Goal: Task Accomplishment & Management: Manage account settings

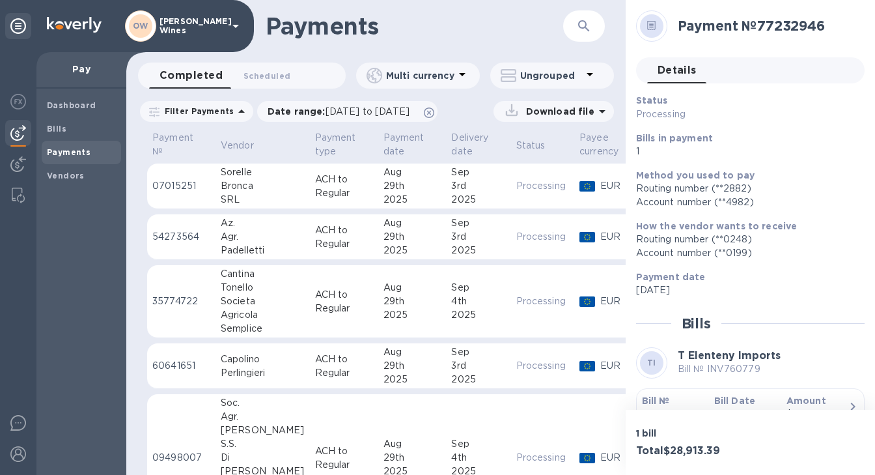
scroll to position [46, 0]
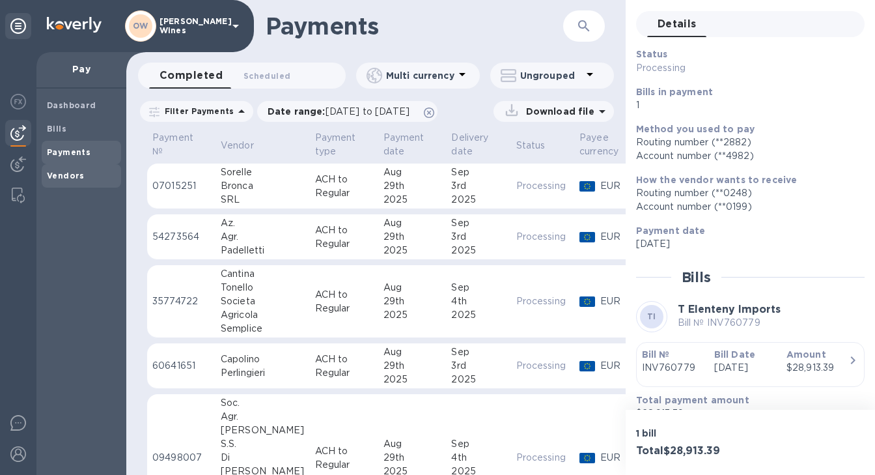
click at [66, 177] on b "Vendors" at bounding box center [66, 176] width 38 height 10
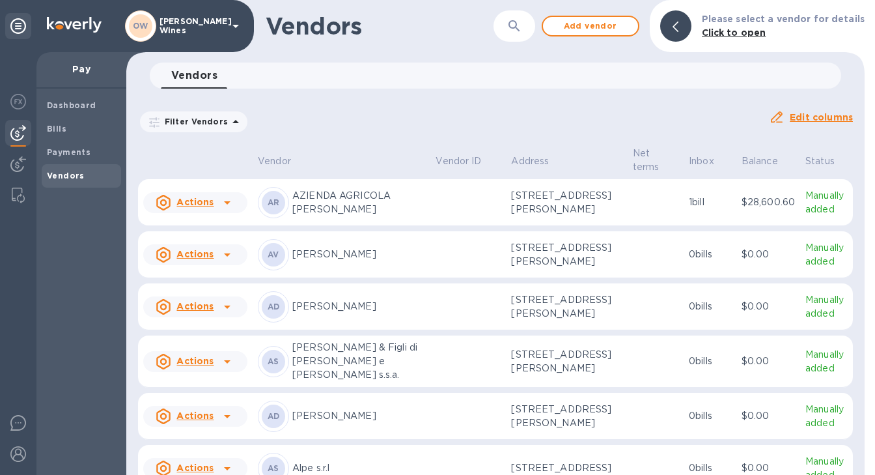
click at [529, 33] on button "button" at bounding box center [514, 25] width 31 height 31
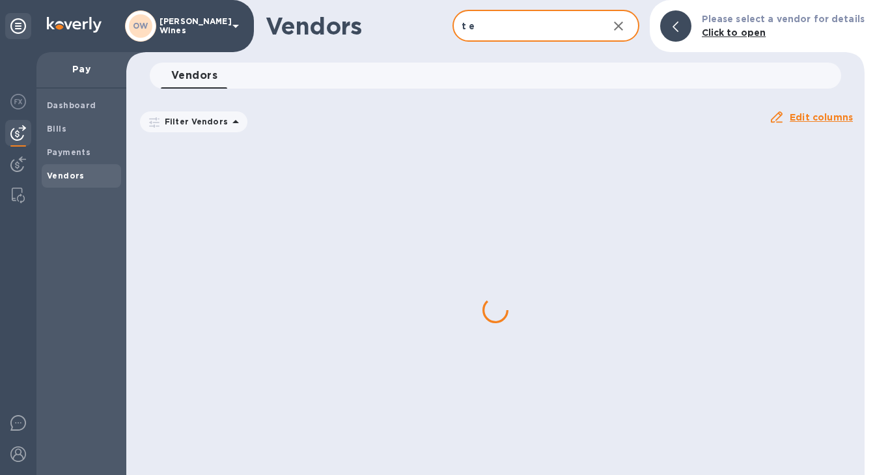
type input "T Elenteny"
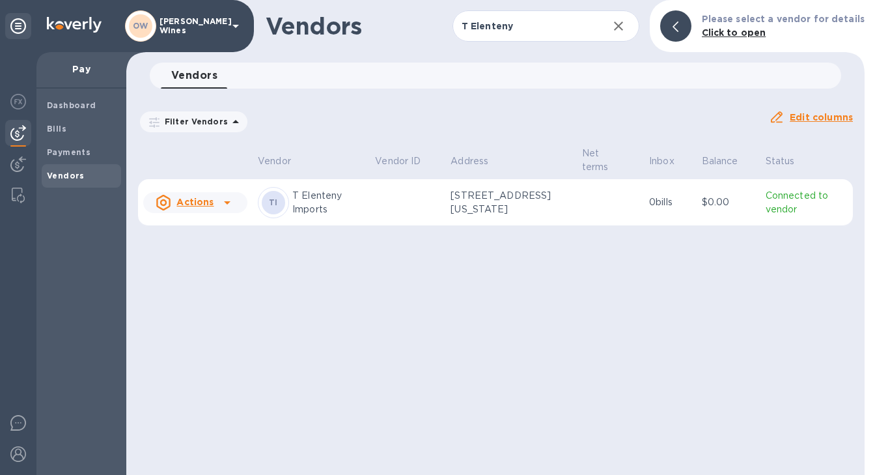
click at [231, 206] on icon at bounding box center [227, 203] width 16 height 16
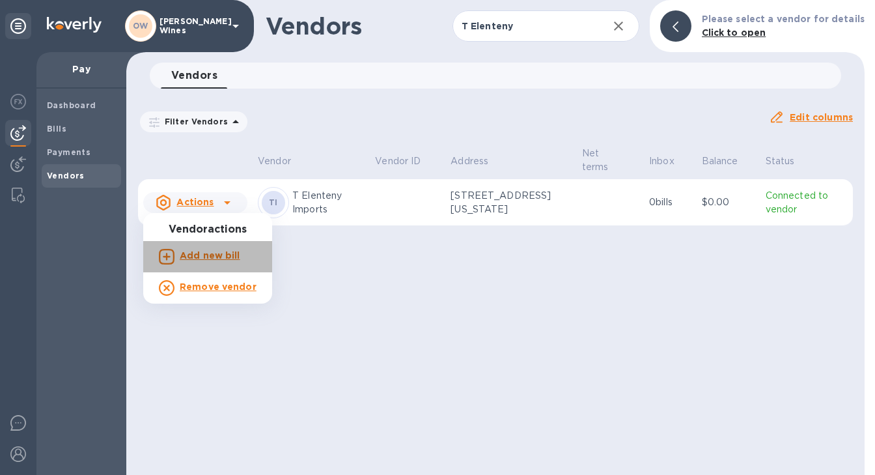
click at [222, 258] on b "Add new bill" at bounding box center [210, 255] width 61 height 10
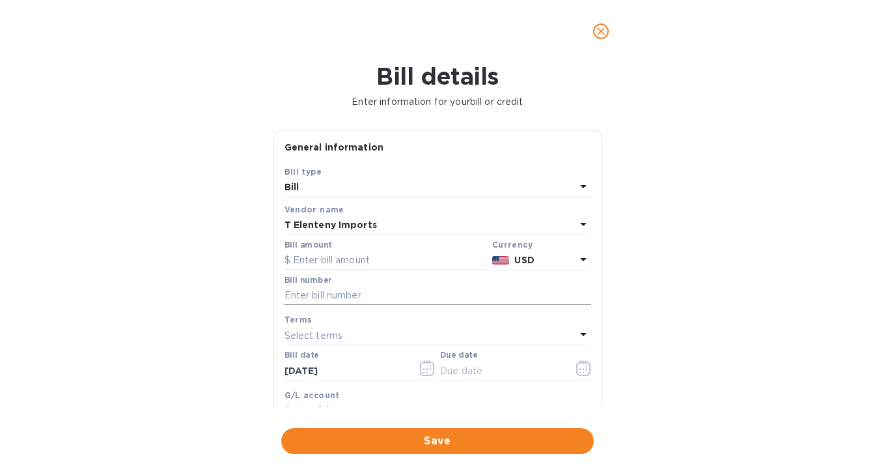
click at [304, 301] on input "text" at bounding box center [437, 296] width 307 height 20
paste input "INV760296"
type input "INV760296"
click at [319, 258] on input "text" at bounding box center [385, 261] width 202 height 20
paste input "26,736.44"
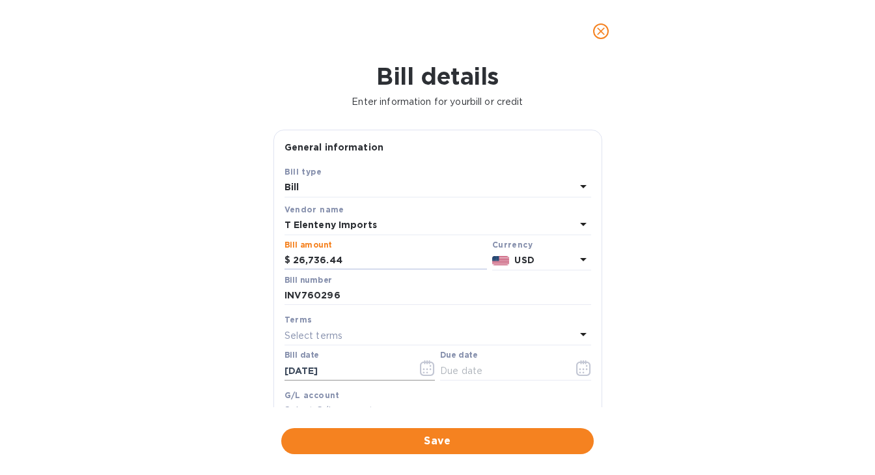
type input "26,736.44"
click at [428, 376] on icon "button" at bounding box center [427, 368] width 14 height 16
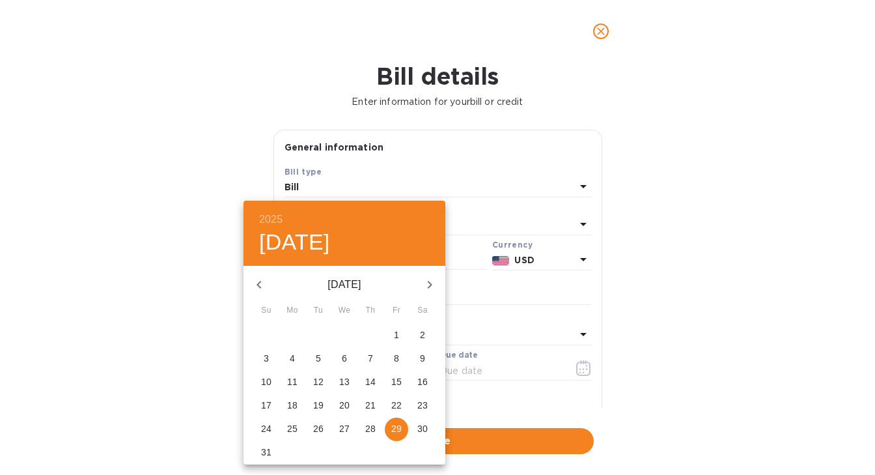
click at [395, 403] on p "22" at bounding box center [396, 404] width 10 height 13
type input "[DATE]"
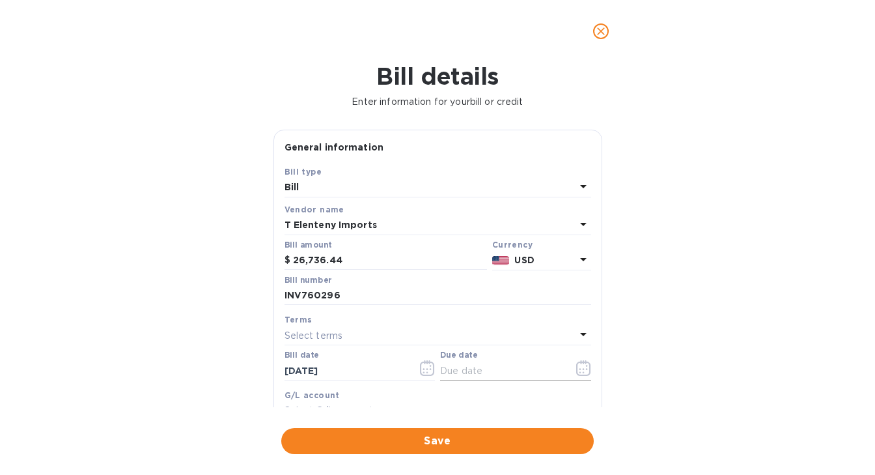
click at [581, 371] on icon "button" at bounding box center [583, 368] width 15 height 16
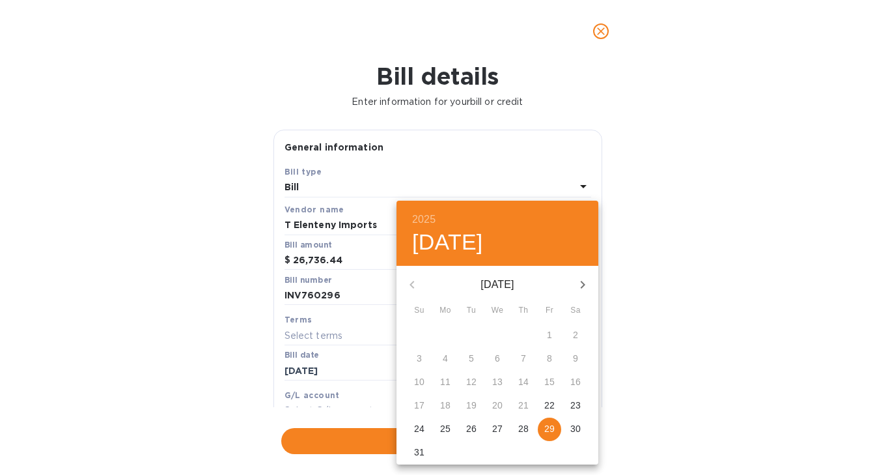
click at [528, 430] on span "28" at bounding box center [523, 428] width 23 height 13
type input "[DATE]"
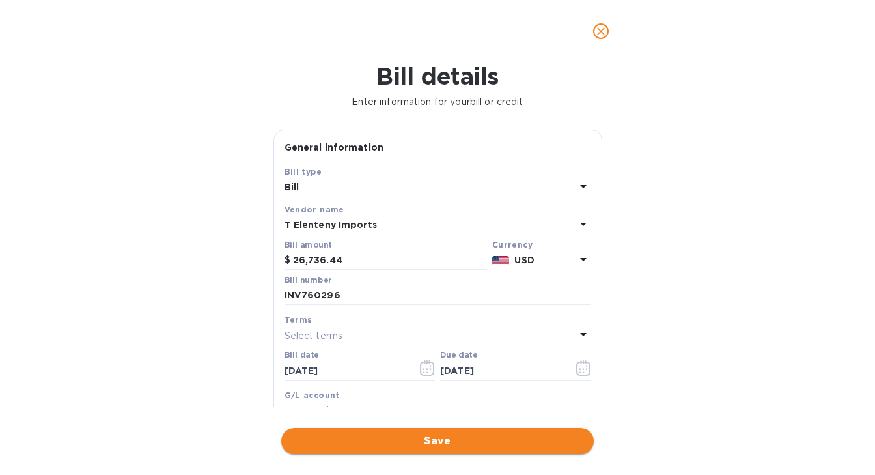
click at [479, 438] on span "Save" at bounding box center [438, 441] width 292 height 16
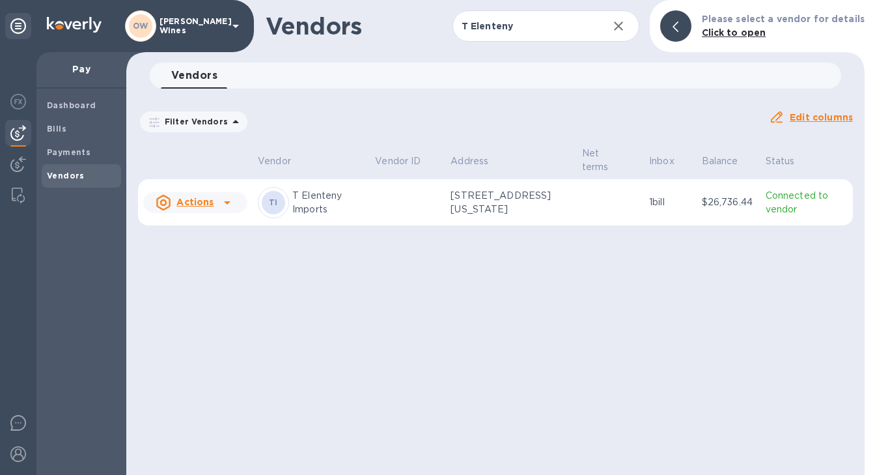
click at [249, 133] on div "Filter Vendors Auto pay: All" at bounding box center [448, 121] width 620 height 25
click at [626, 24] on icon "button" at bounding box center [619, 26] width 16 height 16
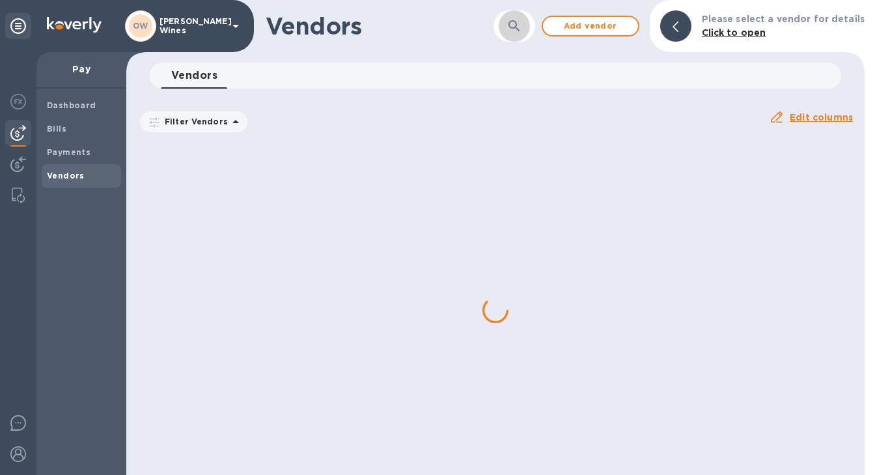
click at [521, 25] on icon "button" at bounding box center [514, 26] width 16 height 16
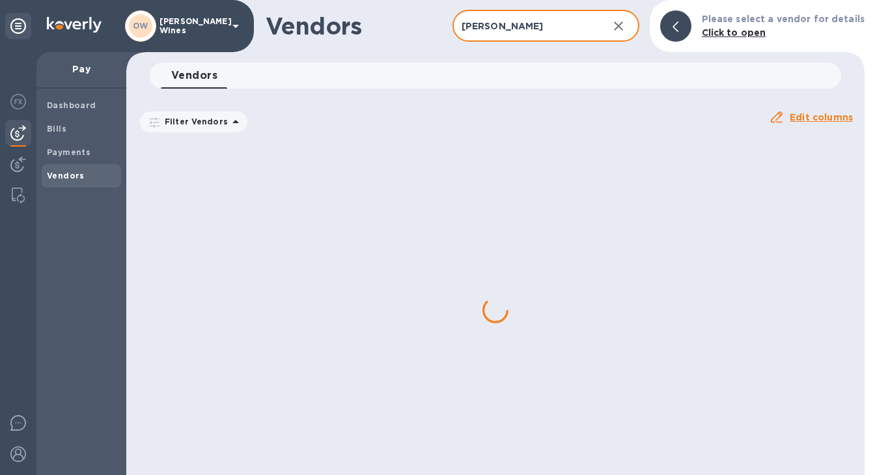
type input "[PERSON_NAME]"
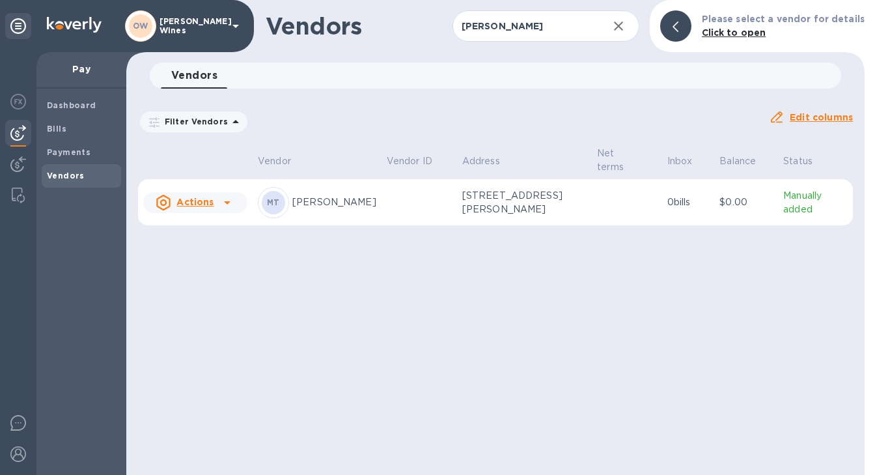
click at [228, 195] on icon at bounding box center [227, 203] width 16 height 16
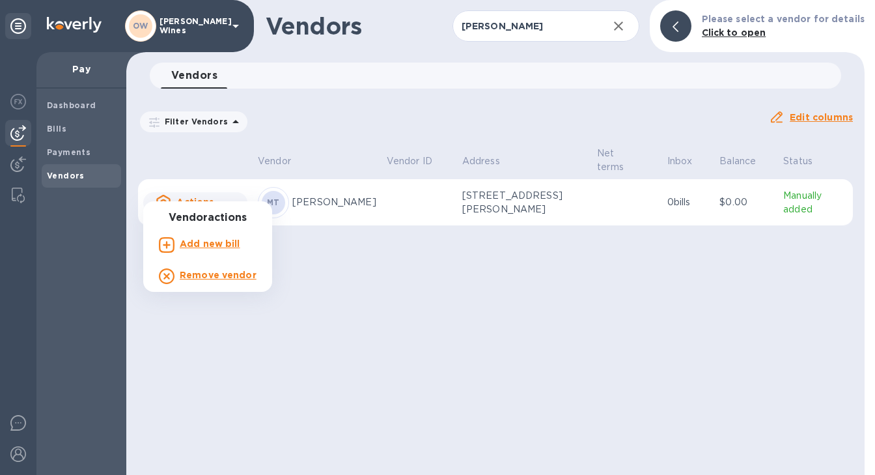
click at [215, 244] on b "Add new bill" at bounding box center [210, 243] width 61 height 10
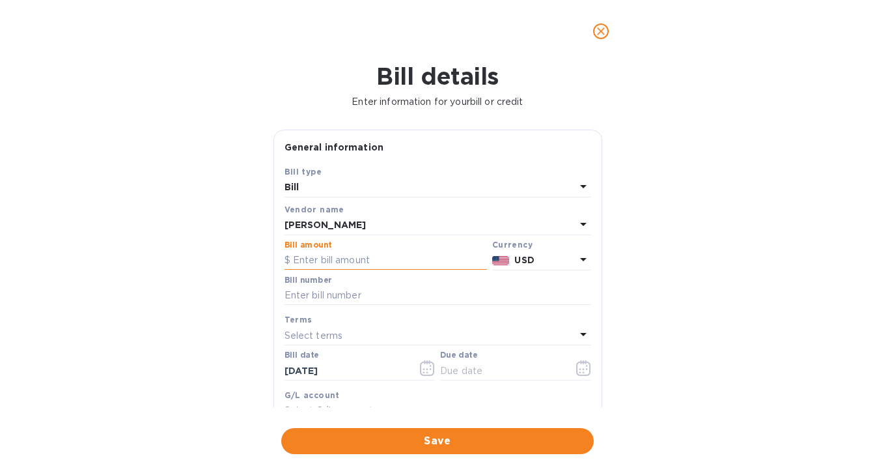
click at [359, 254] on input "text" at bounding box center [385, 261] width 202 height 20
type input "106.60"
click at [378, 300] on input "text" at bounding box center [437, 296] width 307 height 20
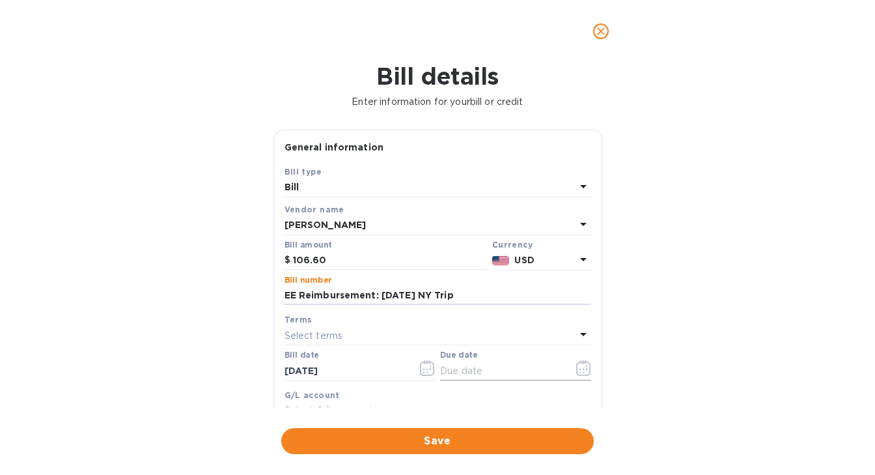
type input "EE Reimbursement: [DATE] NY Trip"
click at [576, 368] on icon "button" at bounding box center [583, 368] width 15 height 16
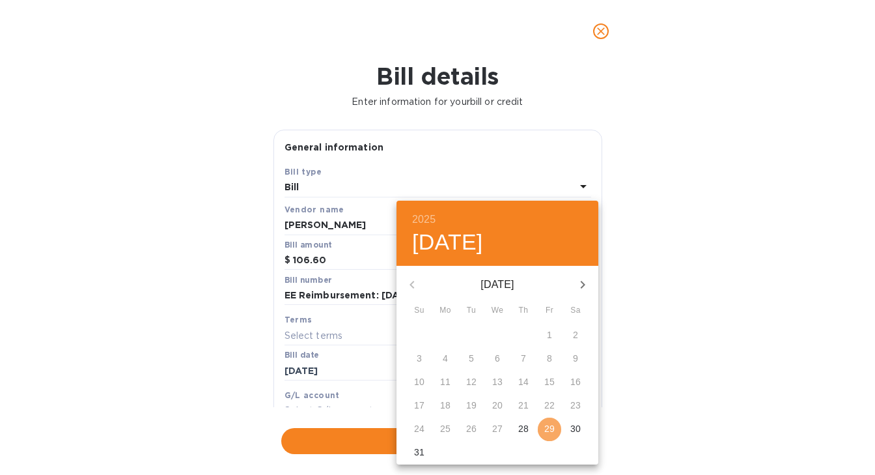
click at [547, 432] on p "29" at bounding box center [549, 428] width 10 height 13
type input "[DATE]"
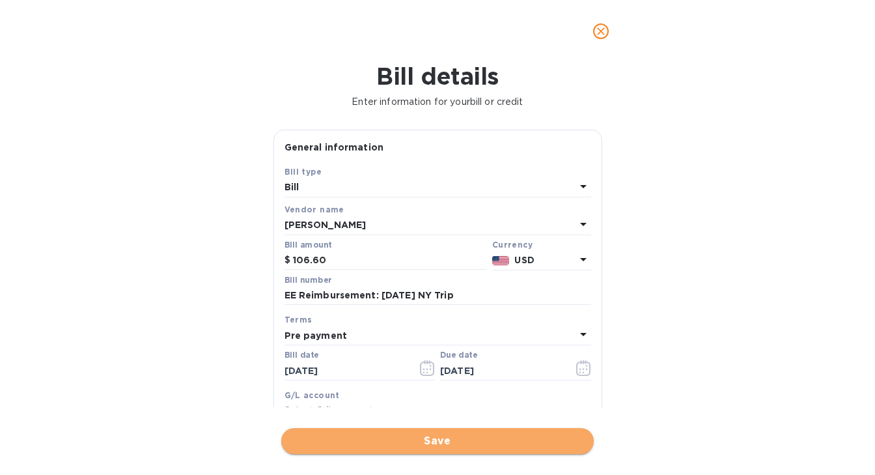
click at [463, 444] on span "Save" at bounding box center [438, 441] width 292 height 16
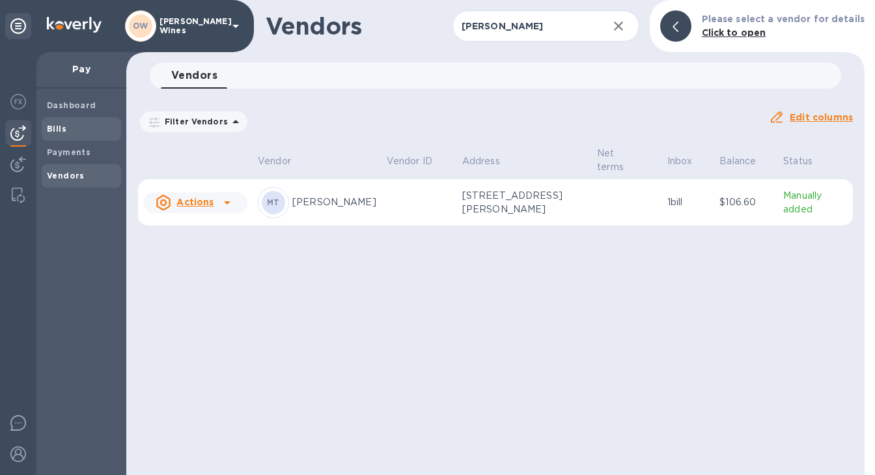
click at [57, 126] on b "Bills" at bounding box center [57, 129] width 20 height 10
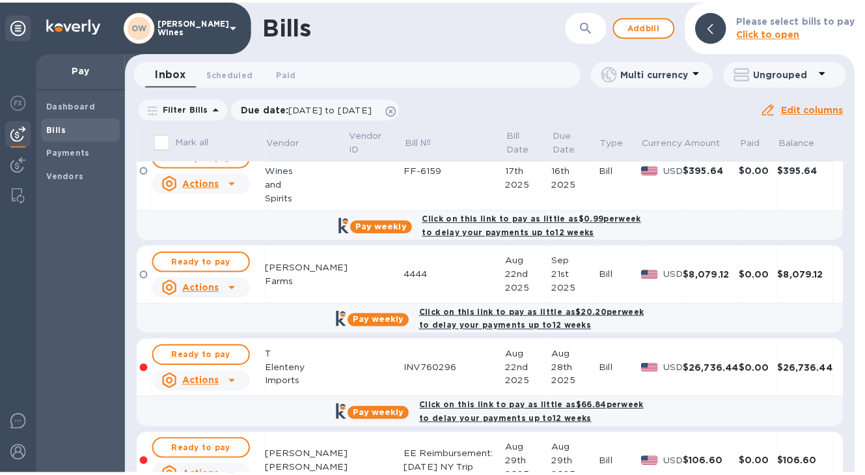
scroll to position [1247, 0]
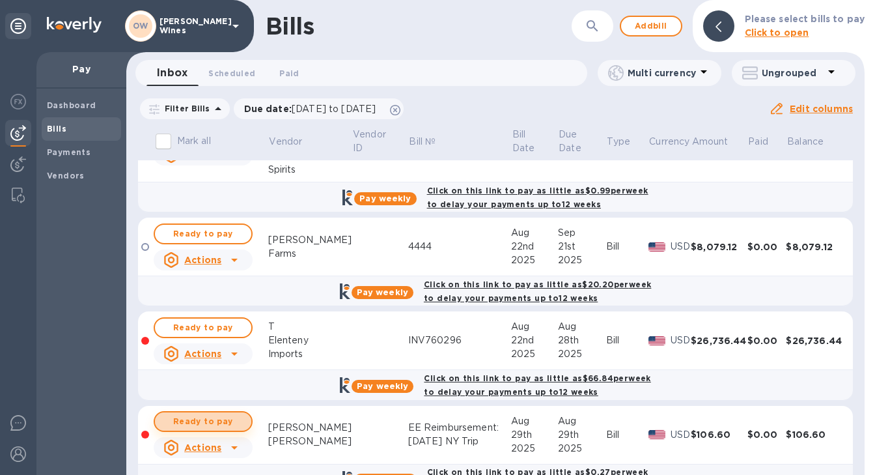
click at [213, 417] on span "Ready to pay" at bounding box center [203, 421] width 76 height 16
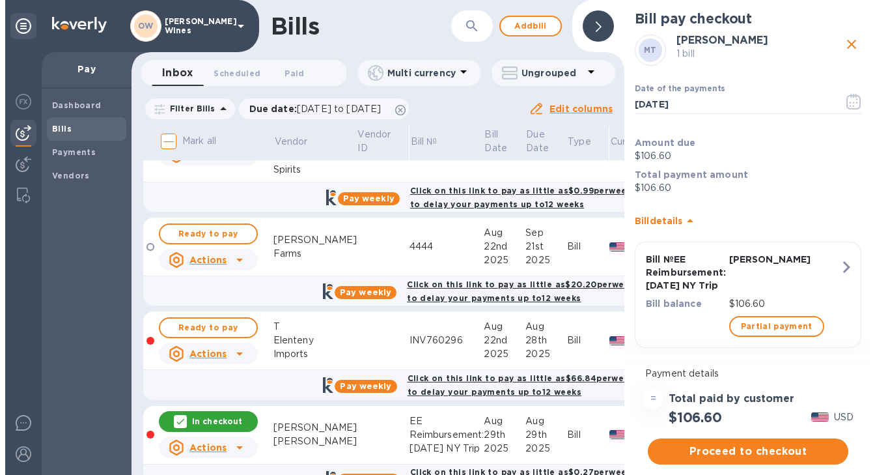
scroll to position [32, 0]
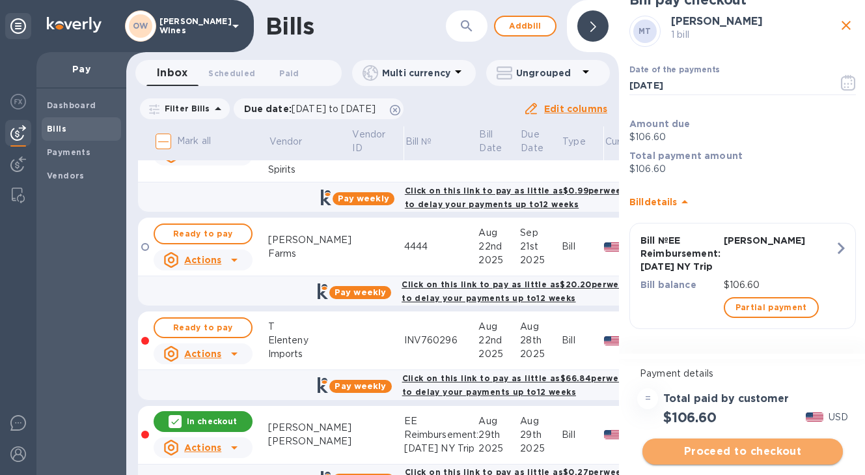
click at [765, 454] on span "Proceed to checkout" at bounding box center [743, 451] width 180 height 16
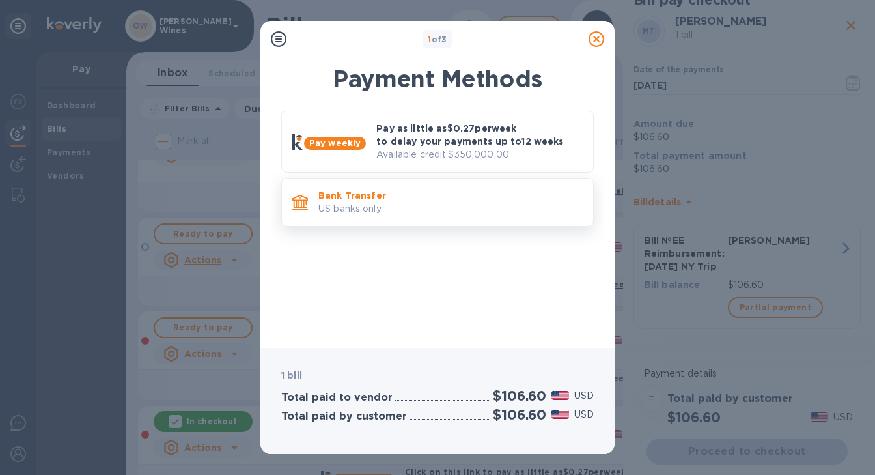
click at [443, 210] on p "US banks only." at bounding box center [450, 209] width 264 height 14
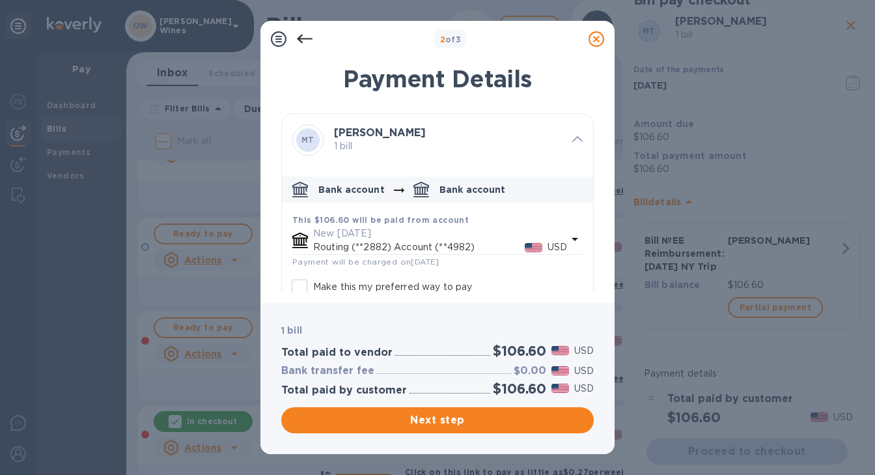
scroll to position [72, 0]
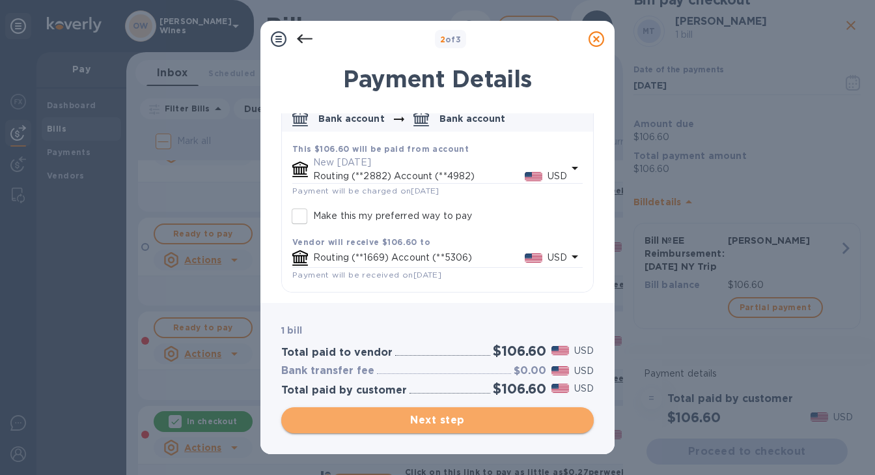
click at [432, 423] on span "Next step" at bounding box center [438, 420] width 292 height 16
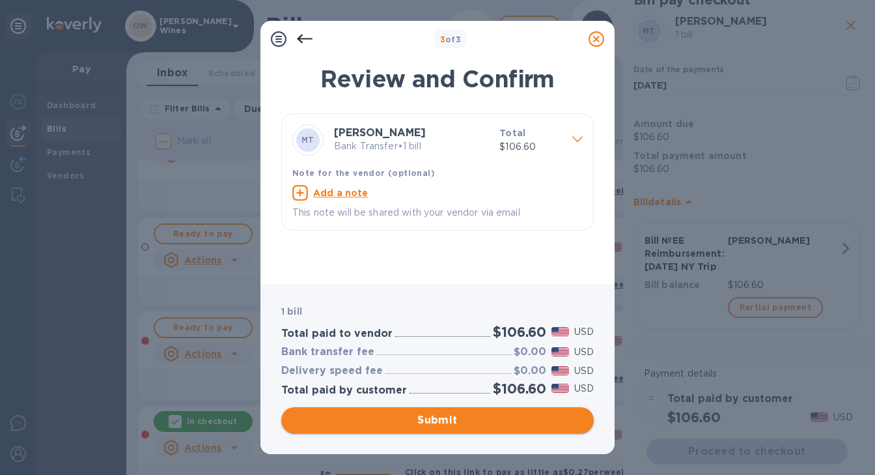
click at [452, 409] on button "Submit" at bounding box center [437, 420] width 312 height 26
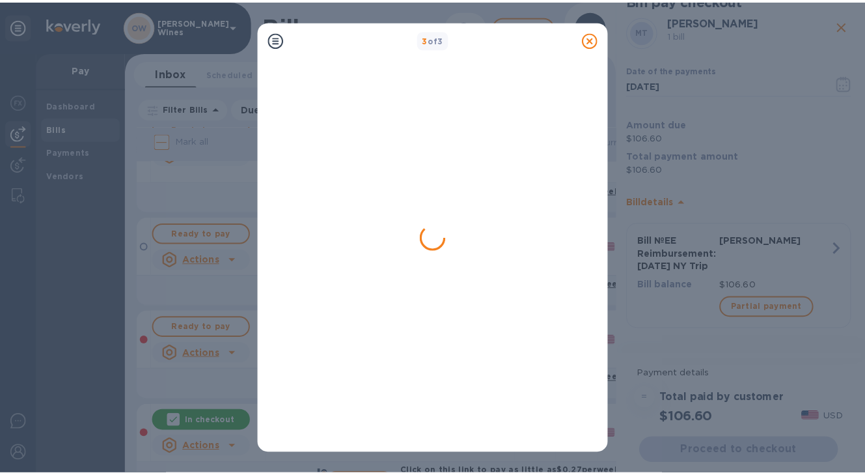
scroll to position [0, 0]
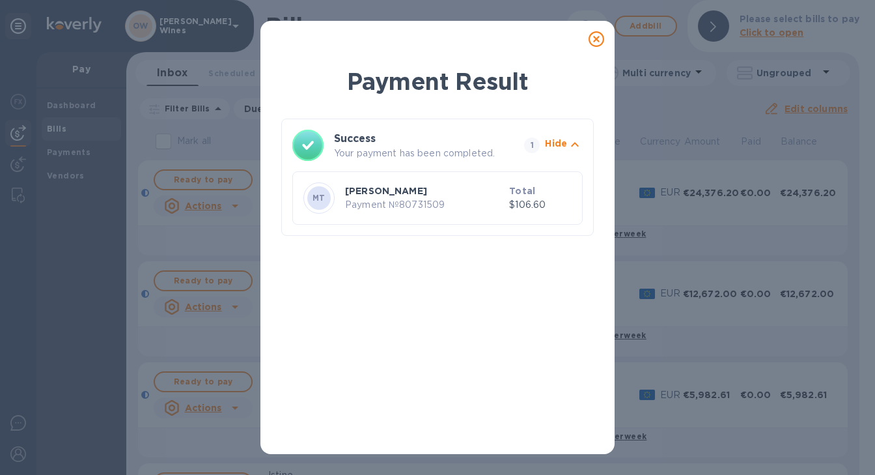
click at [597, 36] on icon at bounding box center [596, 39] width 16 height 16
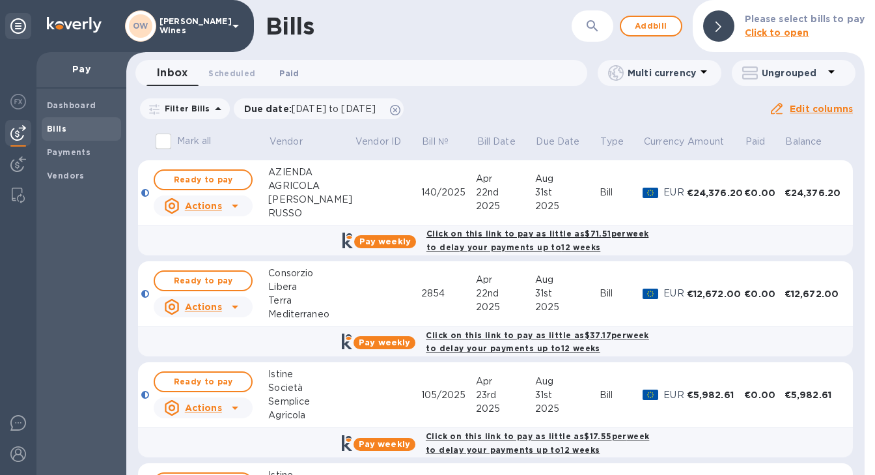
click at [290, 72] on span "Paid 0" at bounding box center [289, 73] width 20 height 14
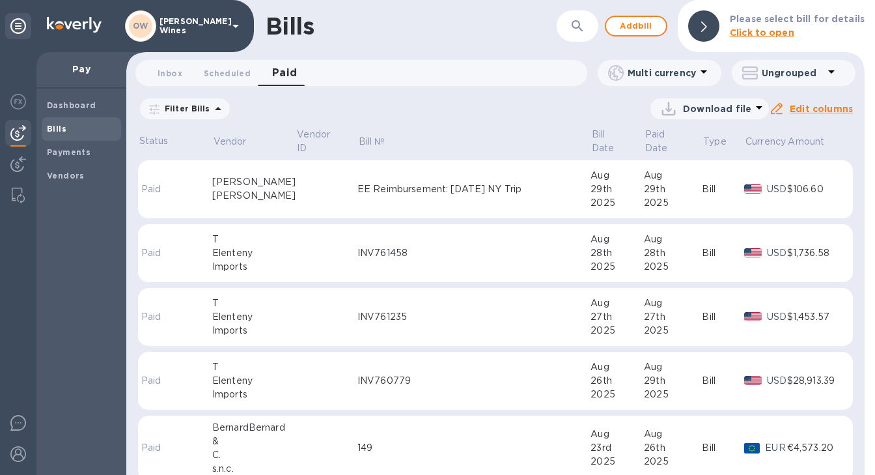
click at [221, 191] on div "[PERSON_NAME]" at bounding box center [254, 196] width 84 height 14
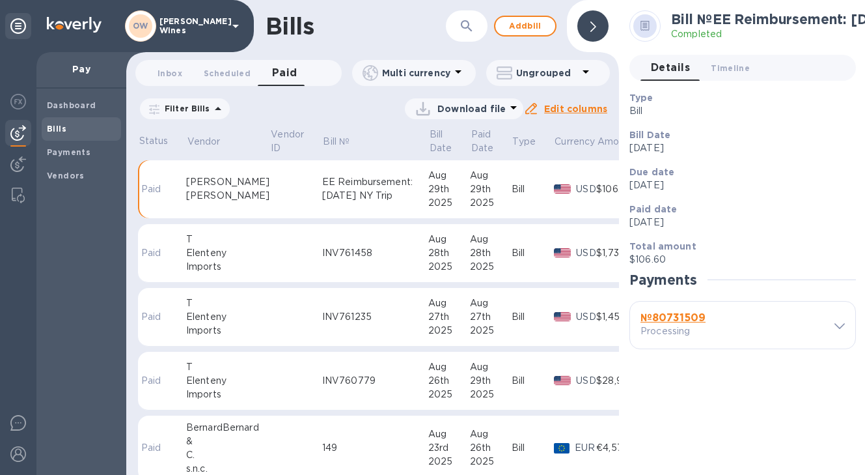
click at [686, 314] on b "№ 80731509" at bounding box center [672, 317] width 65 height 12
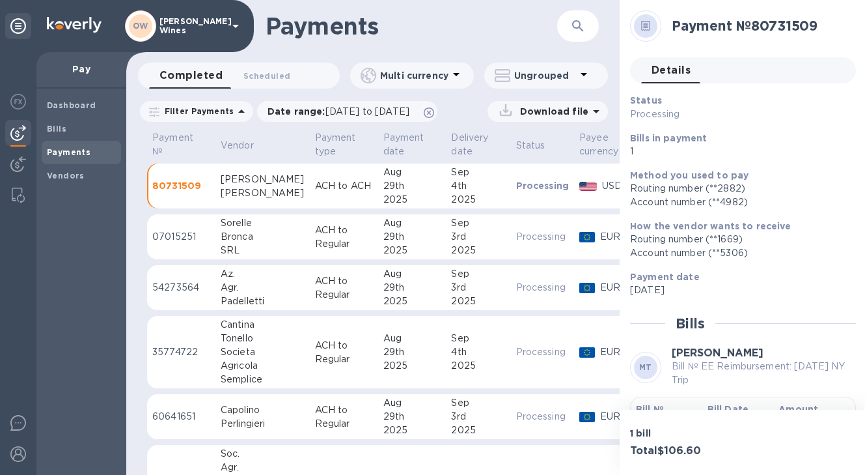
scroll to position [10, 0]
click at [655, 402] on p "Bill №" at bounding box center [666, 408] width 61 height 13
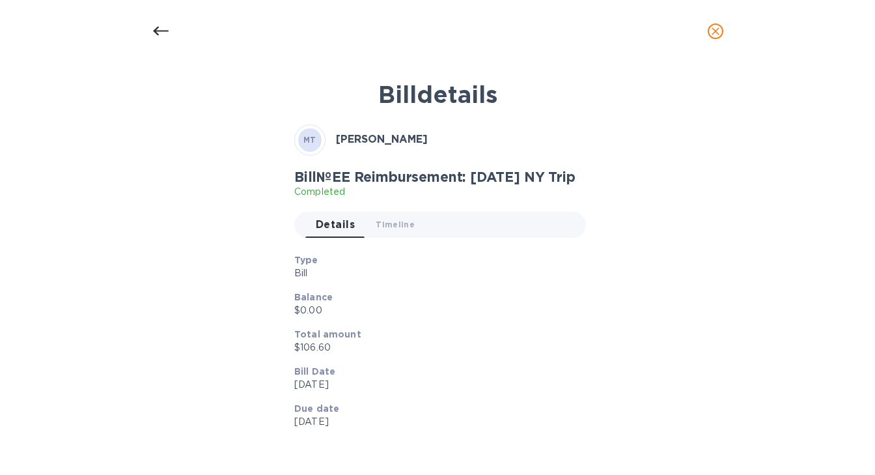
scroll to position [0, 0]
click at [155, 33] on icon at bounding box center [160, 31] width 16 height 9
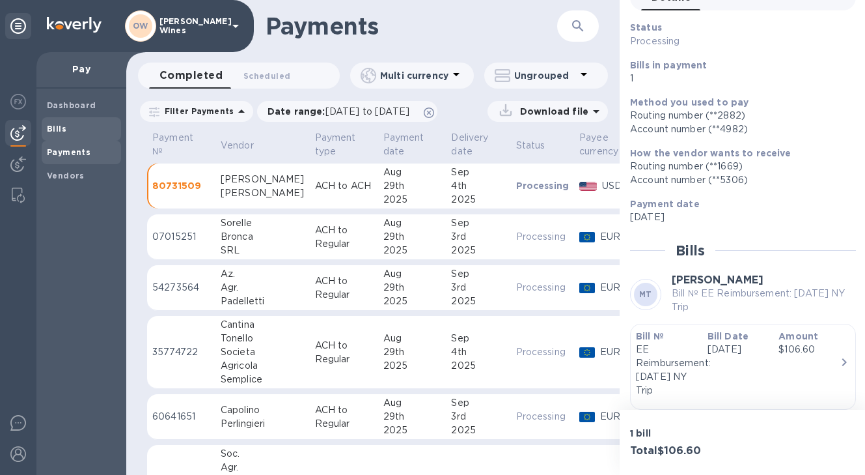
click at [54, 128] on b "Bills" at bounding box center [57, 129] width 20 height 10
